Goal: Use online tool/utility: Utilize a website feature to perform a specific function

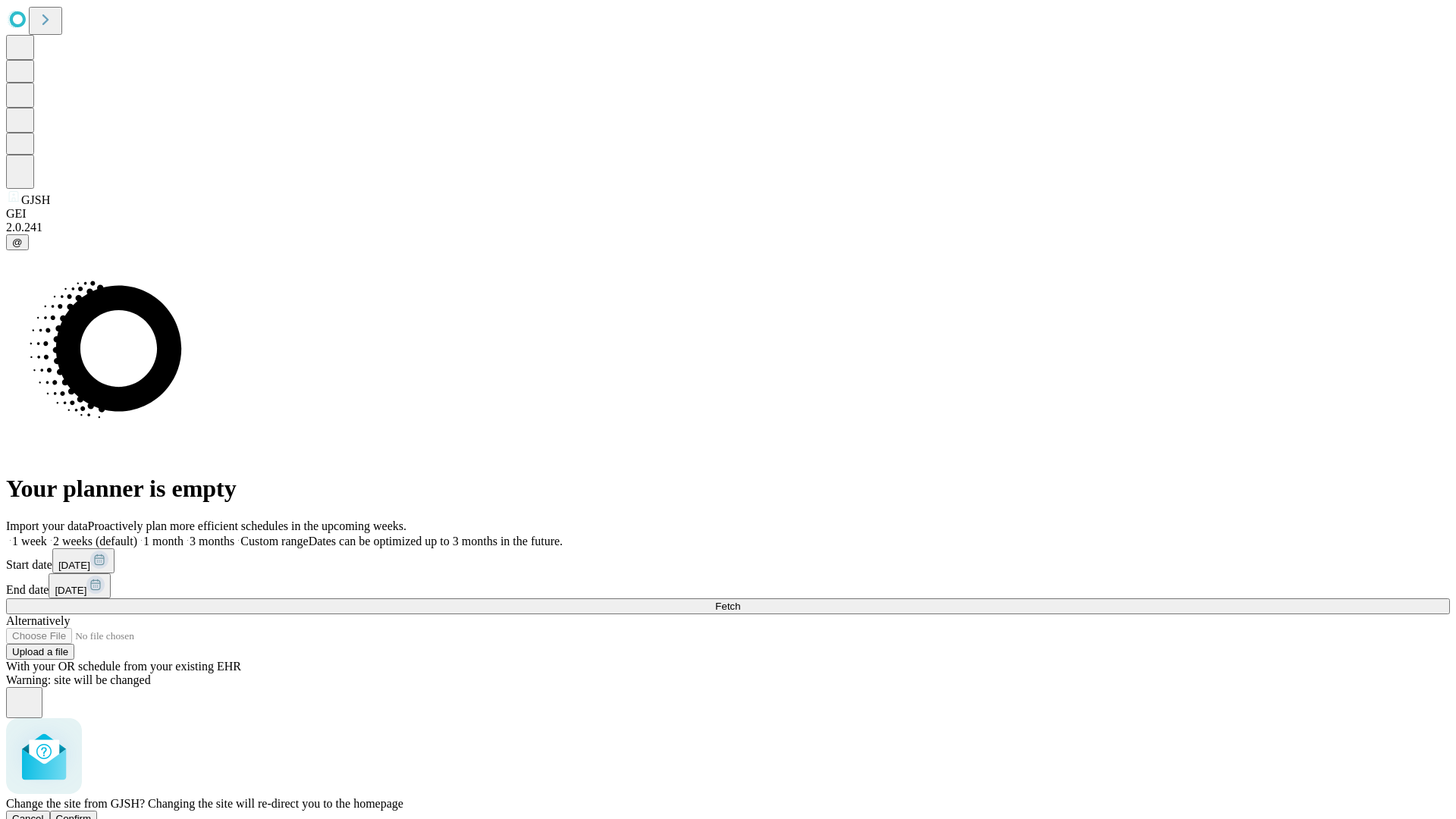
click at [92, 813] on span "Confirm" at bounding box center [74, 819] width 36 height 11
click at [47, 535] on label "1 week" at bounding box center [27, 541] width 41 height 13
click at [740, 600] on span "Fetch" at bounding box center [728, 606] width 25 height 11
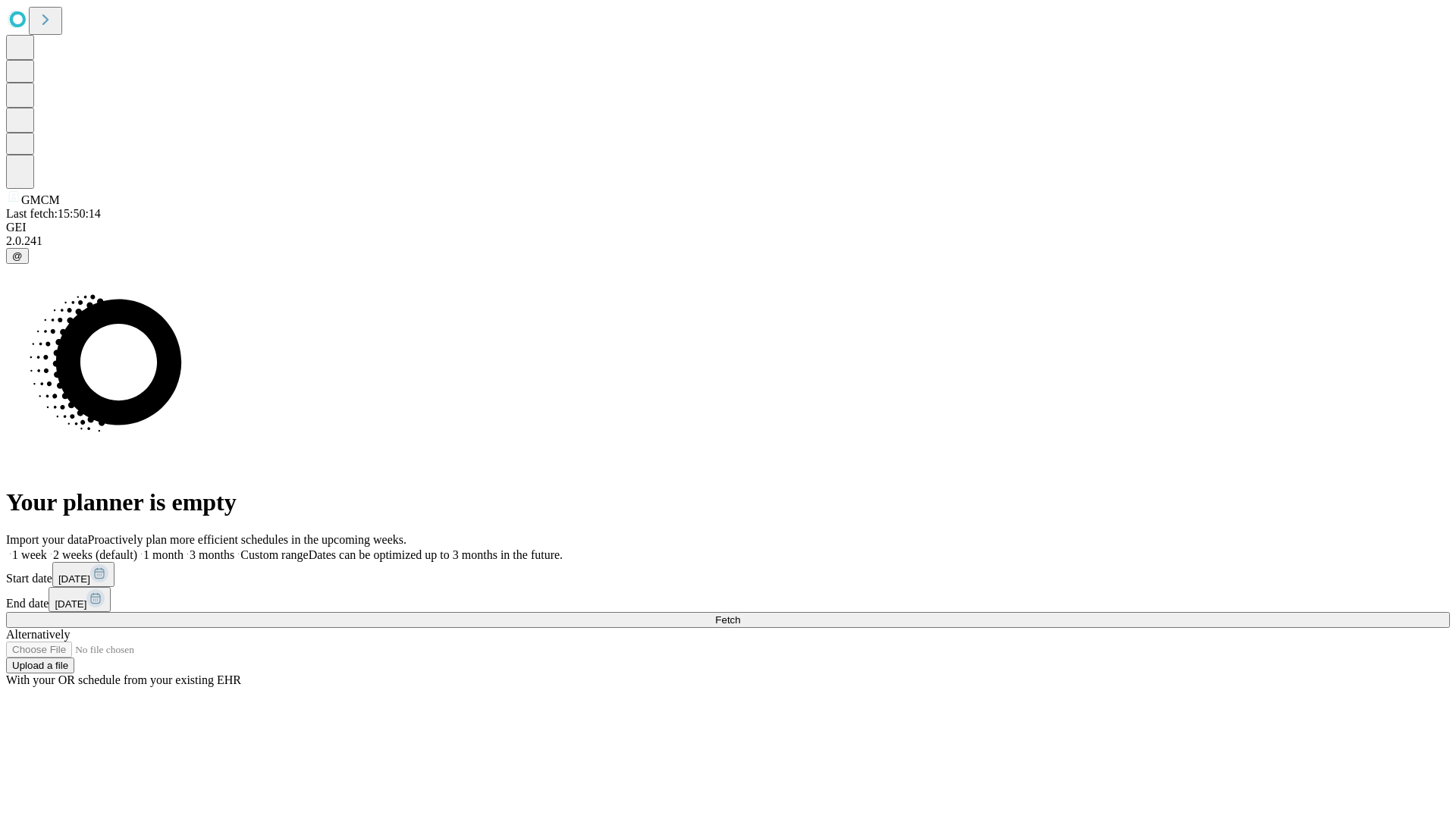
click at [740, 615] on span "Fetch" at bounding box center [728, 620] width 25 height 11
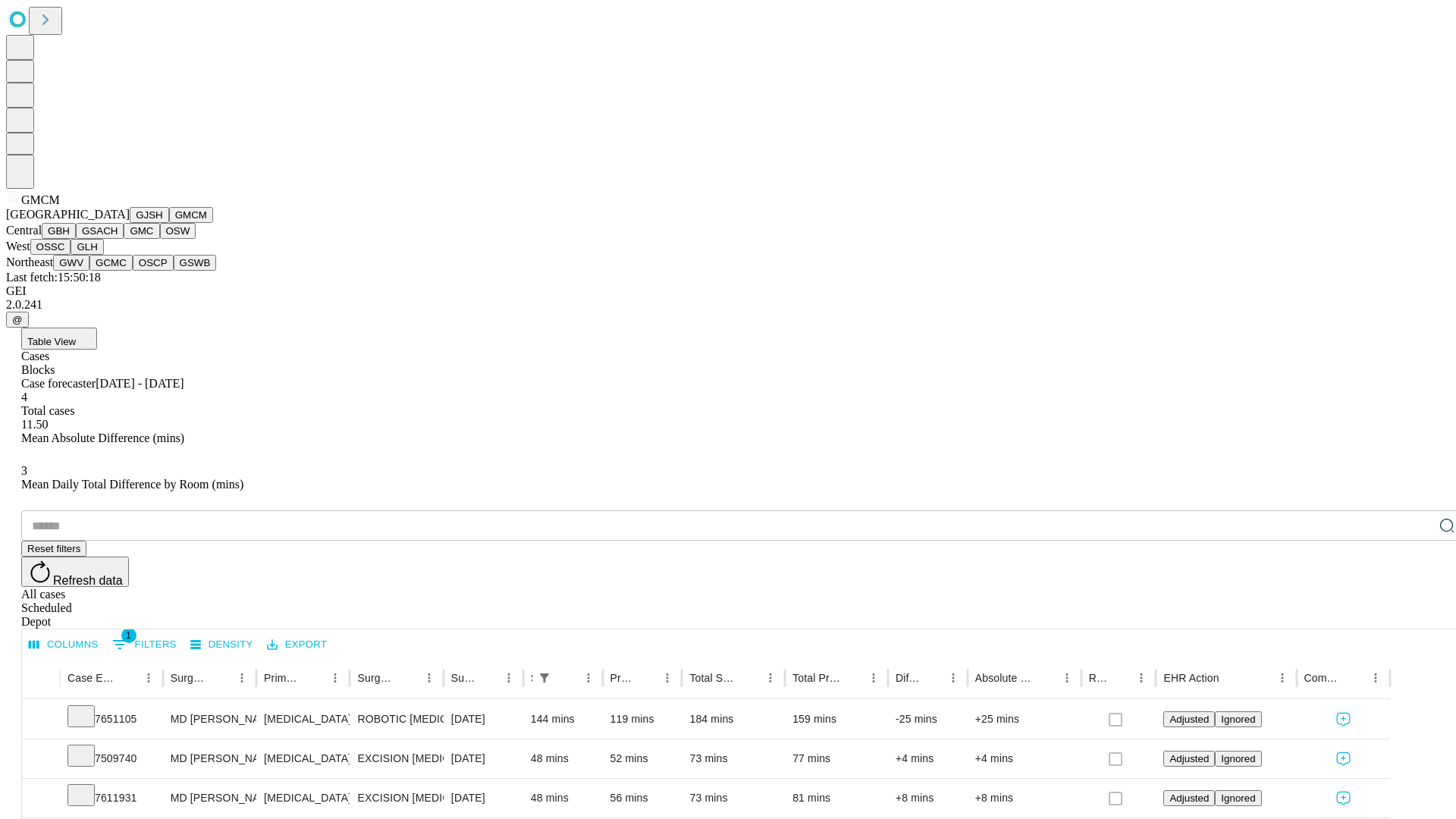
click at [76, 239] on button "GBH" at bounding box center [59, 231] width 34 height 16
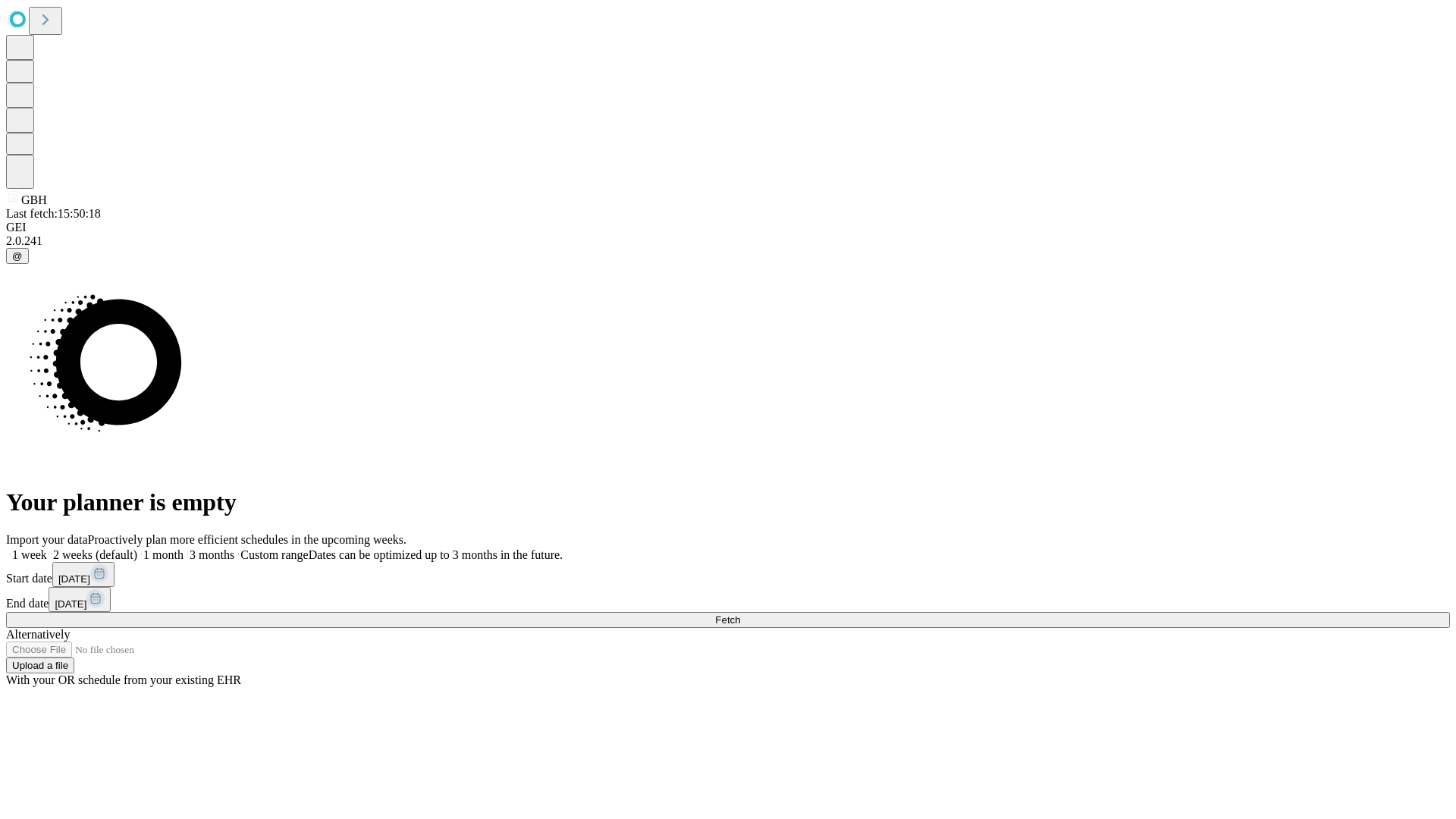
click at [47, 548] on label "1 week" at bounding box center [27, 554] width 41 height 13
click at [740, 615] on span "Fetch" at bounding box center [728, 620] width 25 height 11
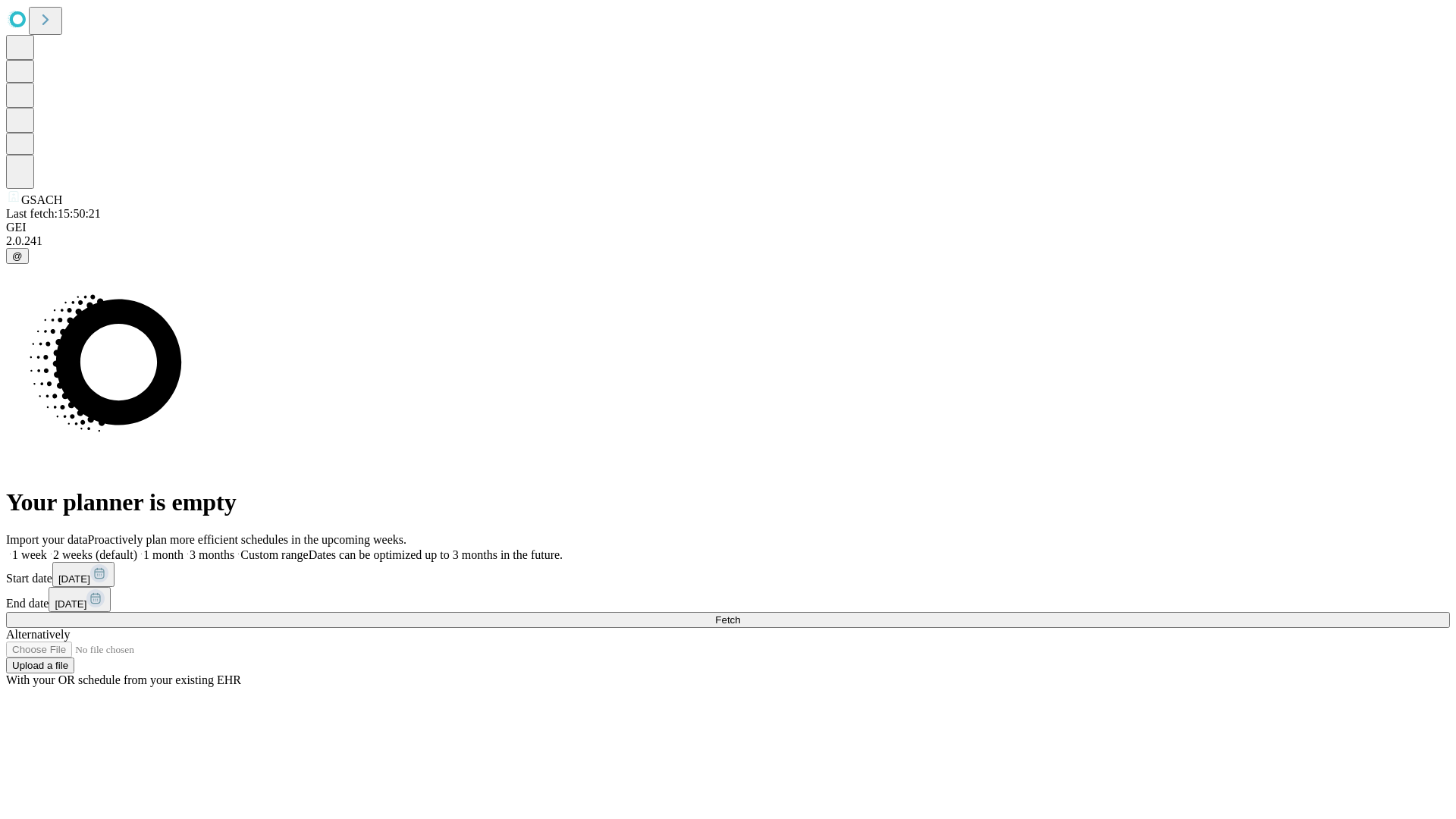
click at [740, 615] on span "Fetch" at bounding box center [728, 620] width 25 height 11
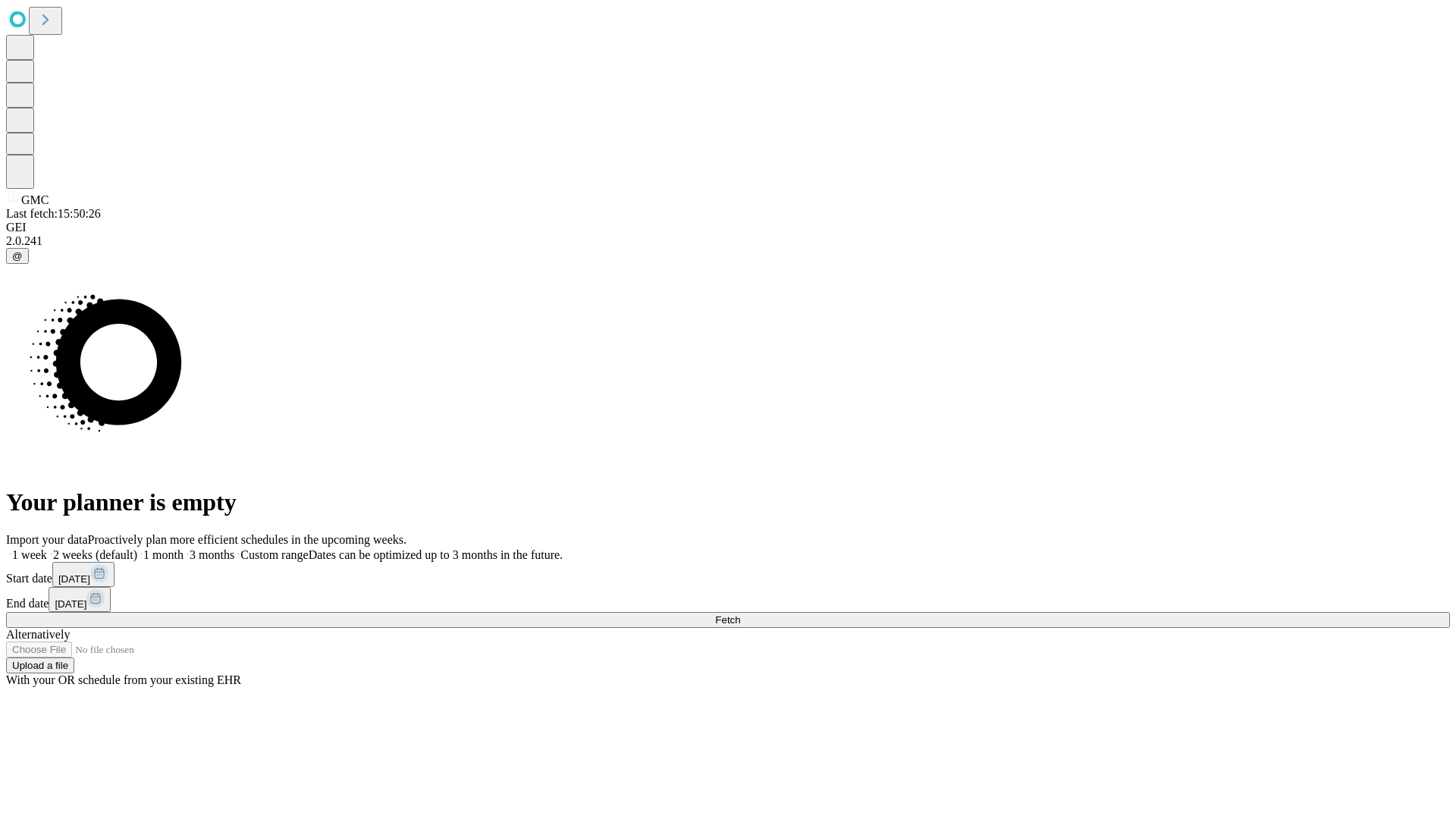
click at [740, 615] on span "Fetch" at bounding box center [728, 620] width 25 height 11
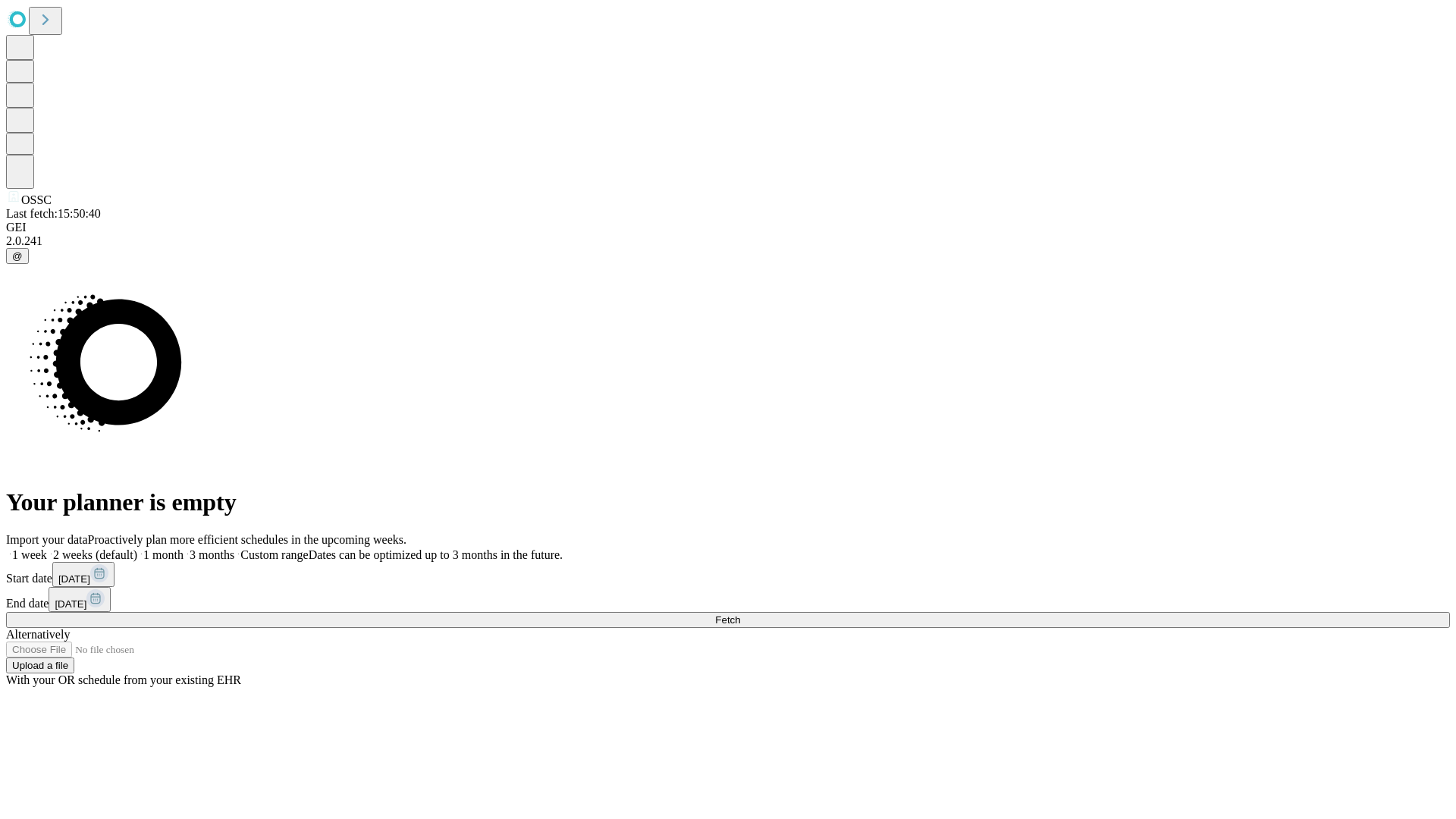
click at [47, 548] on label "1 week" at bounding box center [27, 554] width 41 height 13
click at [740, 615] on span "Fetch" at bounding box center [728, 620] width 25 height 11
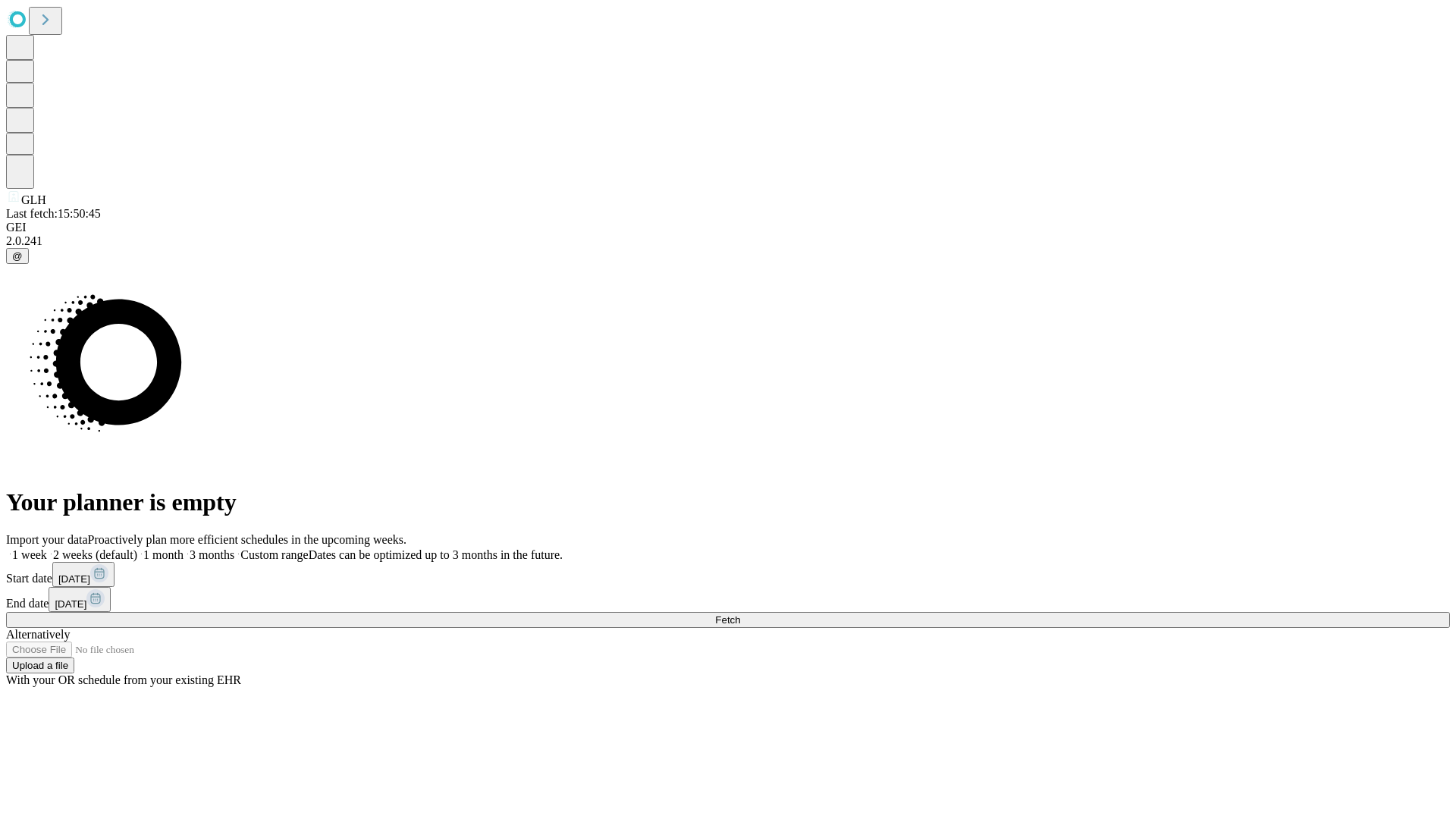
click at [47, 548] on label "1 week" at bounding box center [27, 554] width 41 height 13
click at [740, 615] on span "Fetch" at bounding box center [728, 620] width 25 height 11
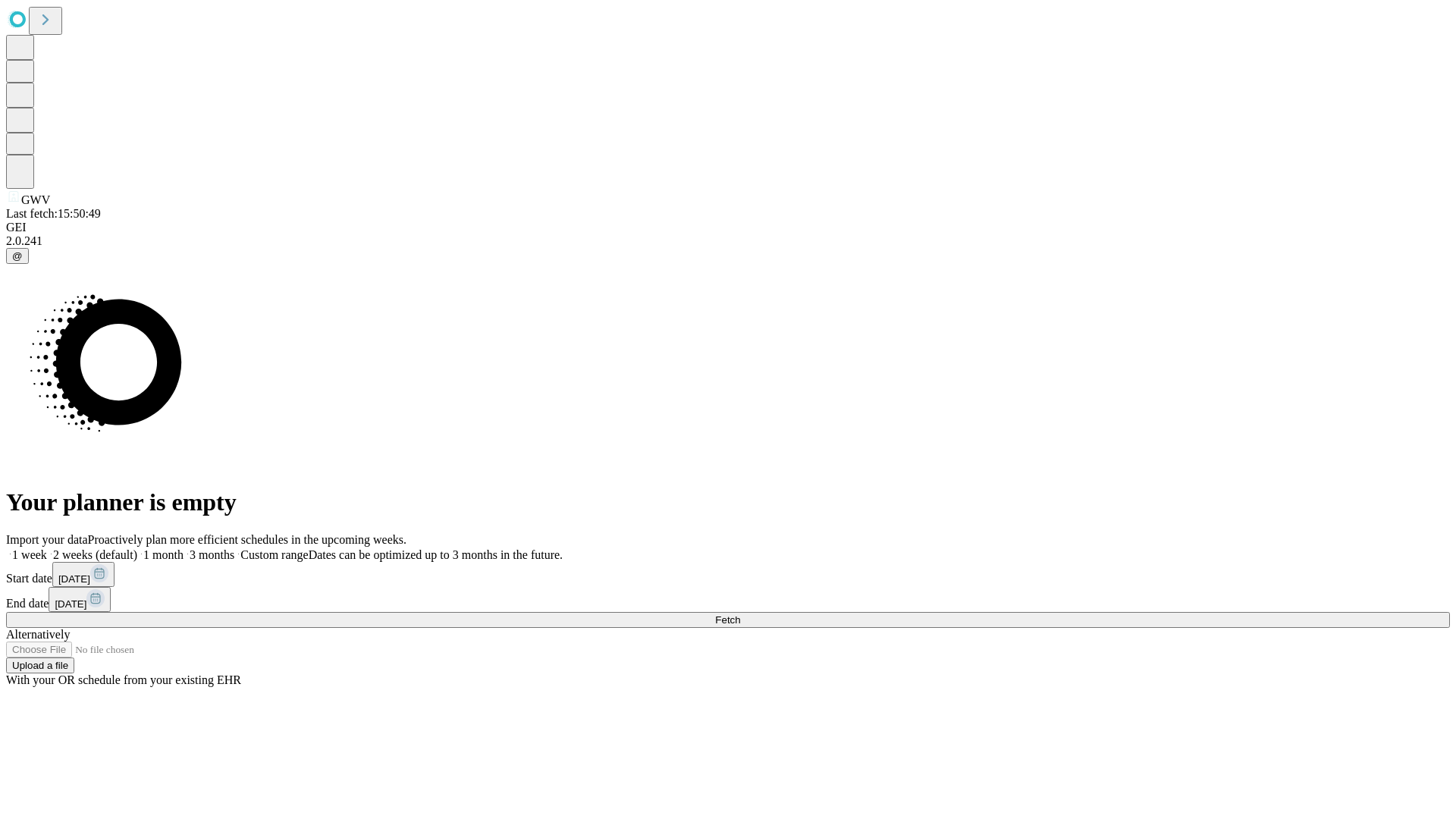
click at [740, 615] on span "Fetch" at bounding box center [728, 620] width 25 height 11
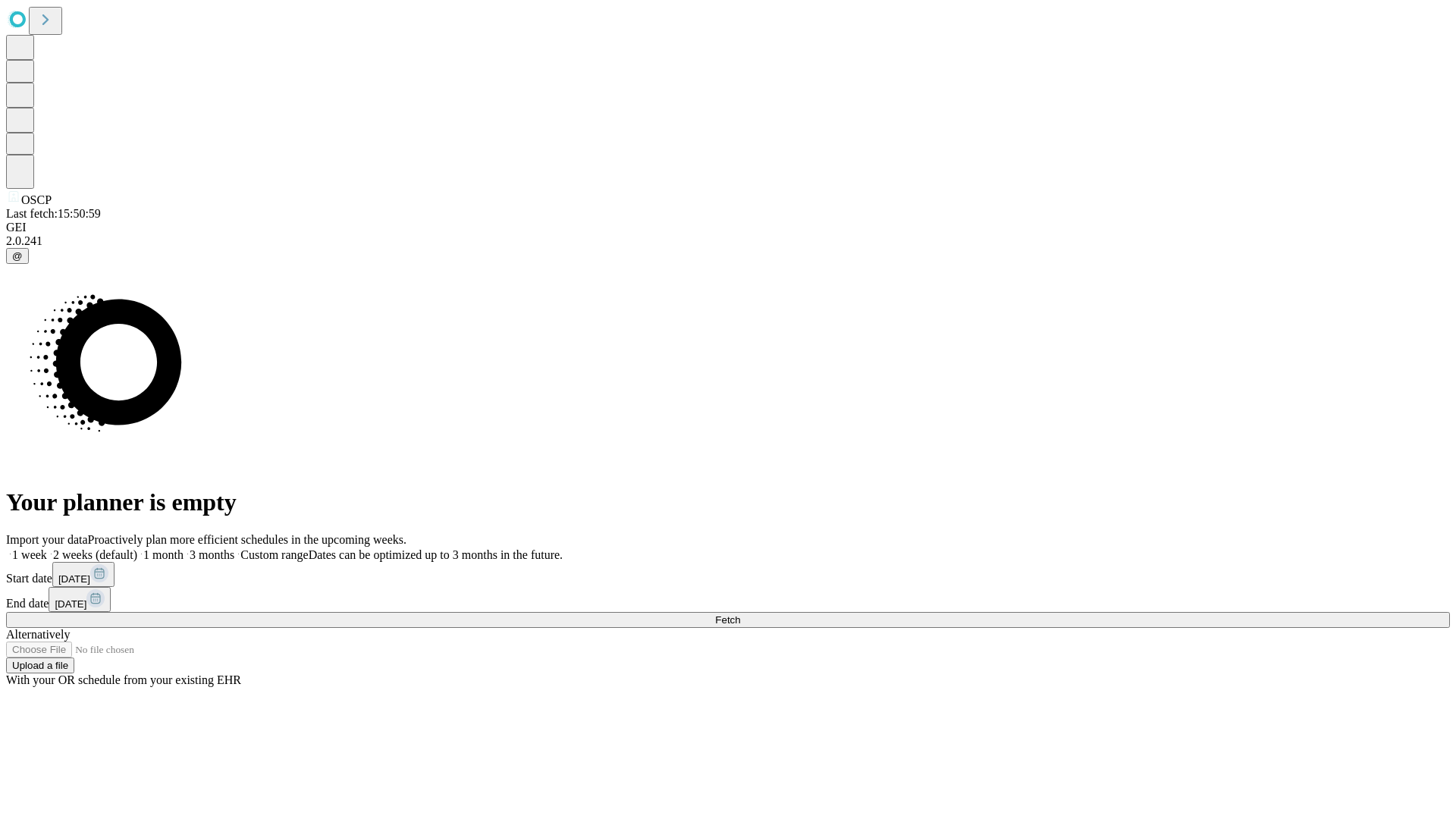
click at [47, 548] on label "1 week" at bounding box center [27, 554] width 41 height 13
click at [740, 615] on span "Fetch" at bounding box center [728, 620] width 25 height 11
